Goal: Task Accomplishment & Management: Use online tool/utility

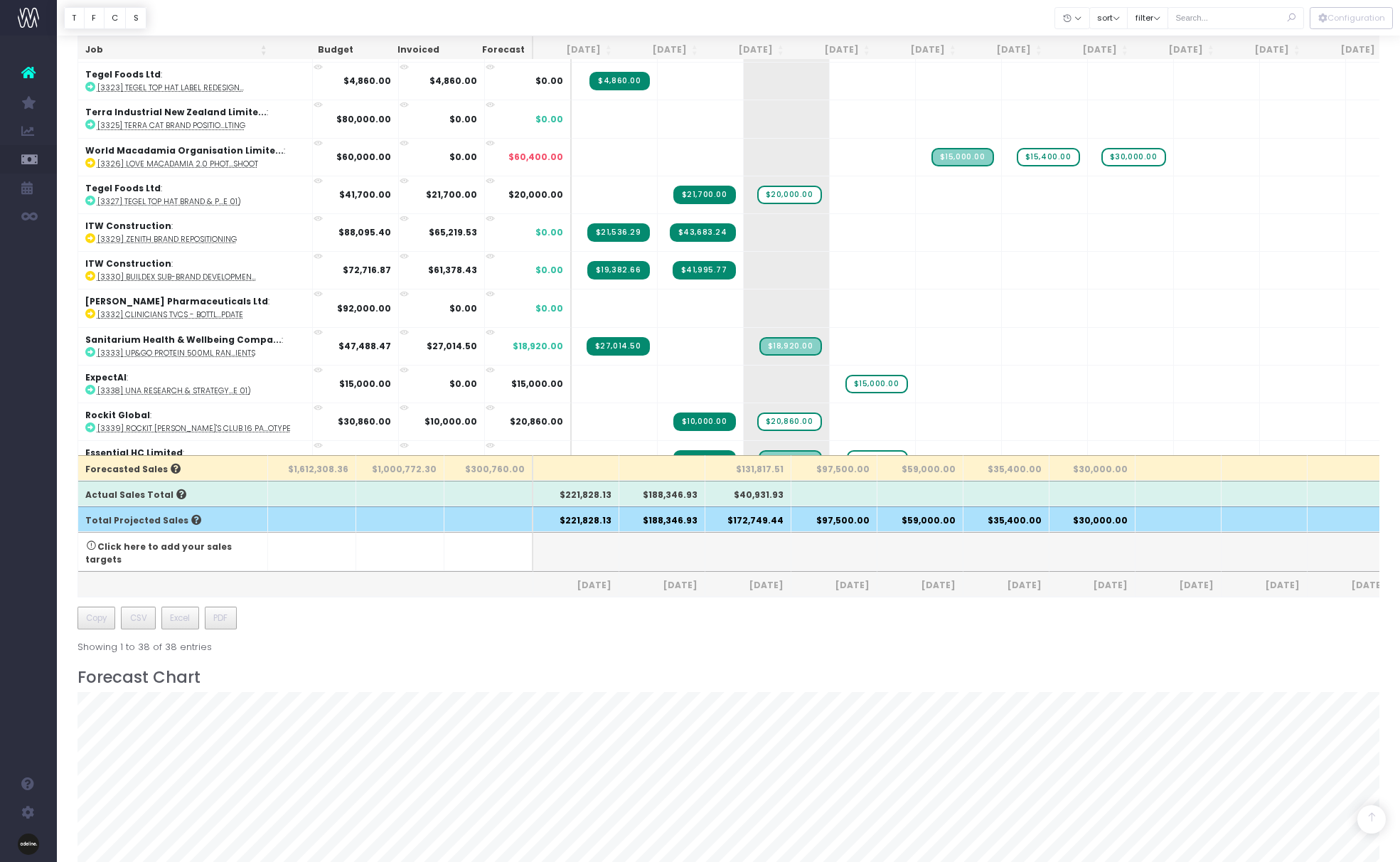
scroll to position [404, 0]
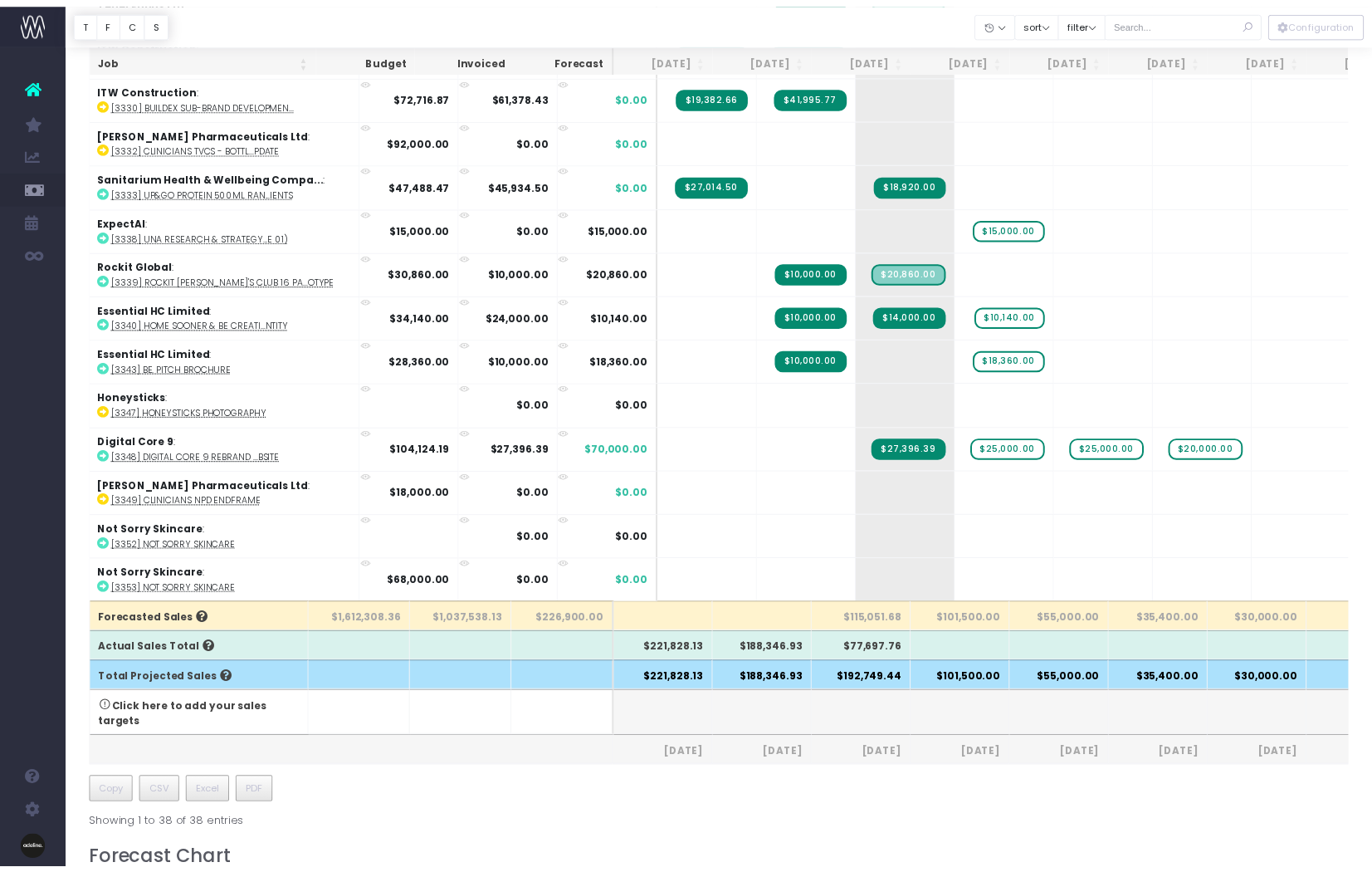
scroll to position [974, 0]
